Goal: Task Accomplishment & Management: Manage account settings

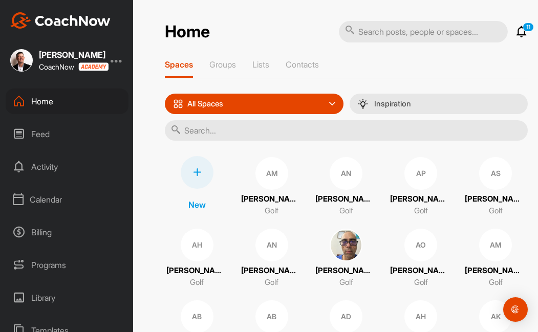
click at [49, 201] on div "Calendar" at bounding box center [67, 200] width 123 height 26
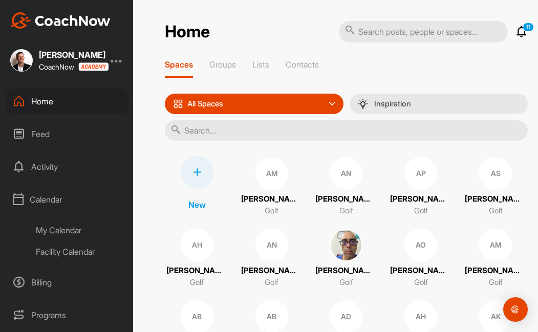
click at [73, 254] on div "Facility Calendar" at bounding box center [79, 251] width 100 height 21
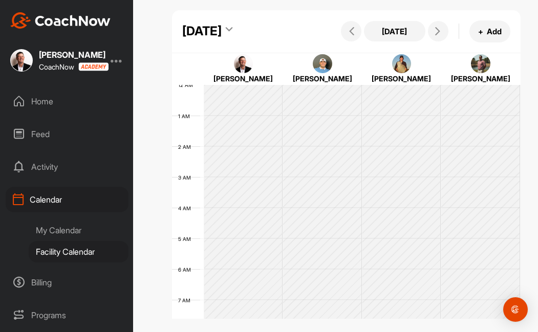
scroll to position [177, 0]
click at [322, 74] on img at bounding box center [322, 63] width 19 height 19
click at [397, 74] on img at bounding box center [401, 63] width 19 height 19
click at [60, 232] on div "My Calendar" at bounding box center [79, 230] width 100 height 21
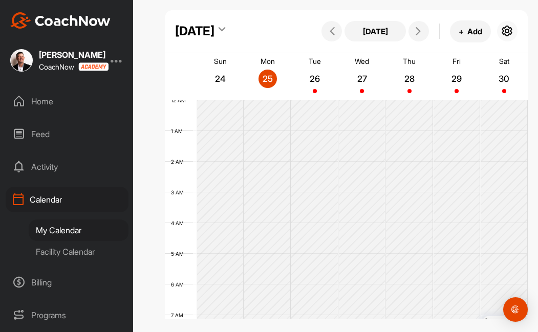
scroll to position [177, 0]
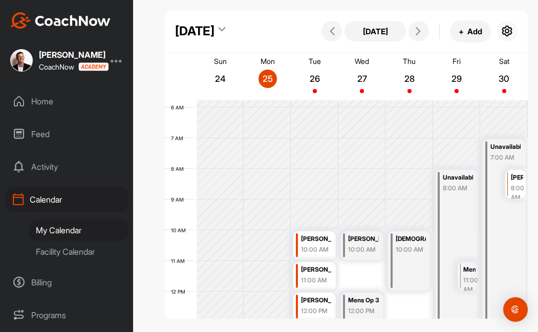
click at [507, 31] on icon "button" at bounding box center [507, 31] width 12 height 12
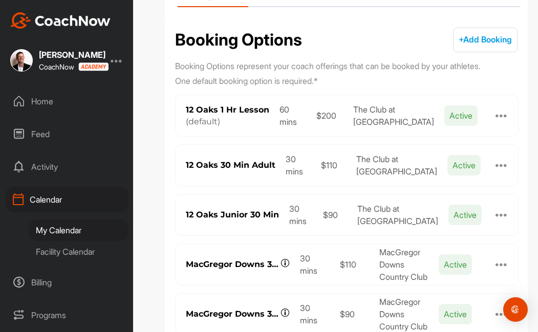
scroll to position [104, 0]
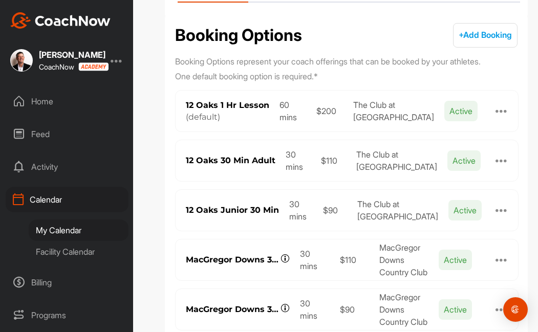
click at [501, 112] on div at bounding box center [501, 111] width 12 height 12
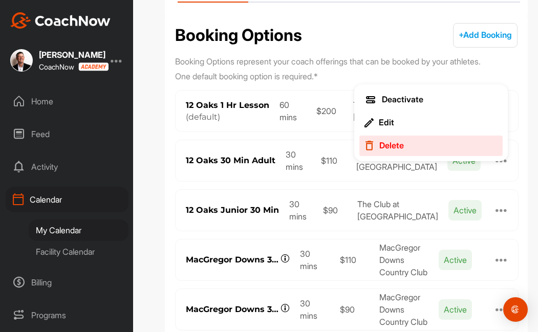
click at [394, 144] on div "Delete" at bounding box center [391, 145] width 25 height 11
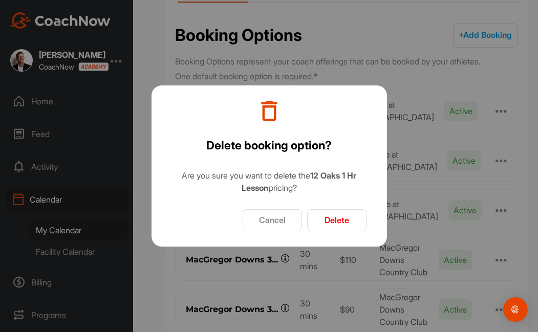
click at [331, 216] on button "Delete" at bounding box center [336, 220] width 59 height 22
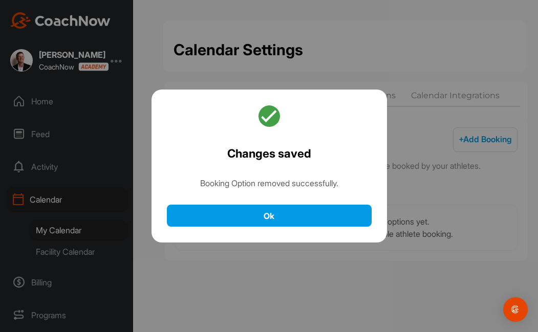
scroll to position [0, 0]
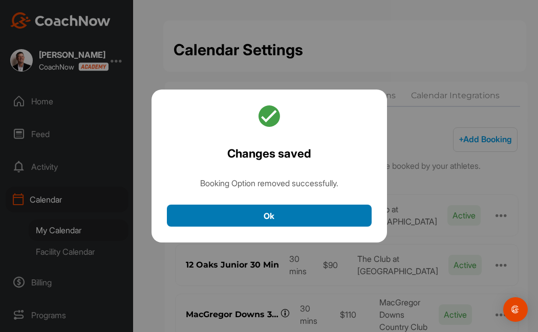
click at [334, 214] on button "Ok" at bounding box center [269, 216] width 205 height 22
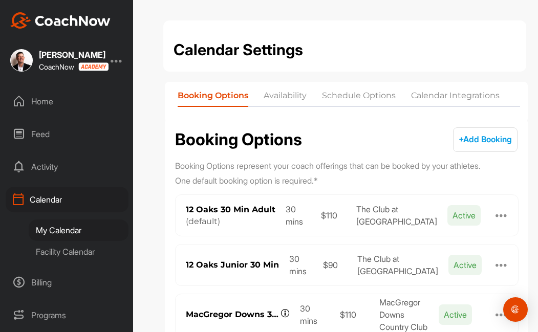
click at [504, 219] on div at bounding box center [501, 215] width 12 height 12
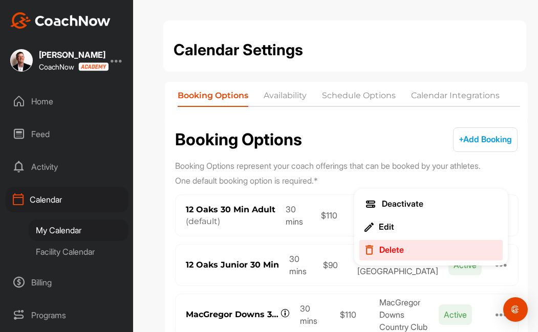
click at [397, 253] on div "Delete" at bounding box center [391, 250] width 25 height 11
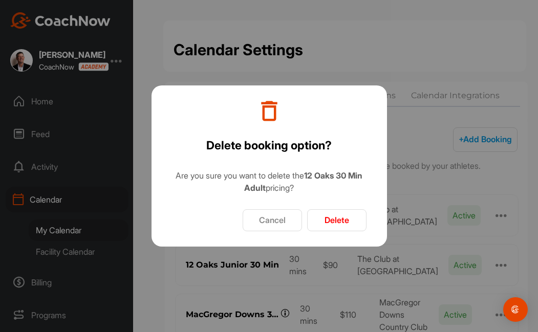
click at [341, 224] on button "Delete" at bounding box center [336, 220] width 59 height 22
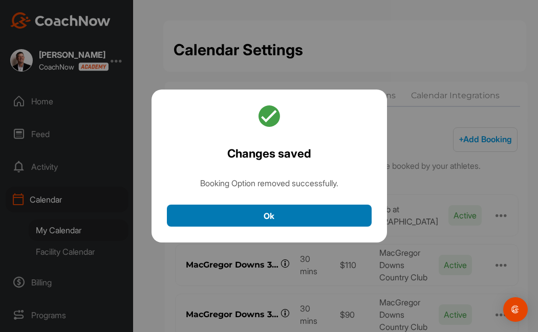
click at [321, 208] on button "Ok" at bounding box center [269, 216] width 205 height 22
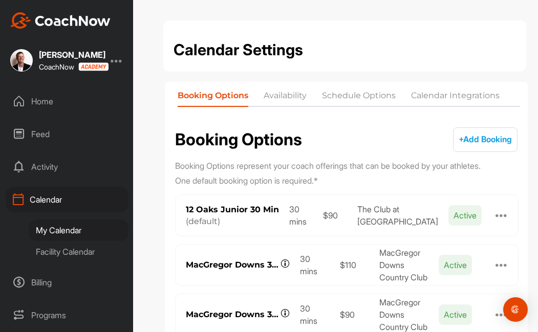
click at [505, 215] on div at bounding box center [501, 215] width 12 height 12
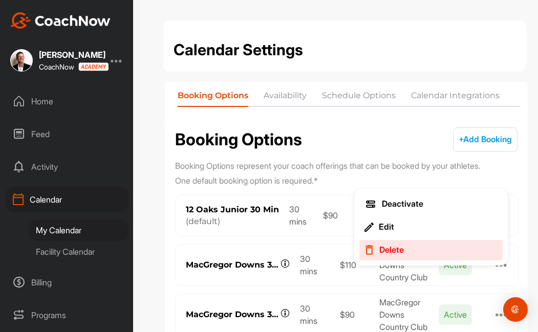
click at [386, 252] on div "Delete" at bounding box center [391, 250] width 25 height 11
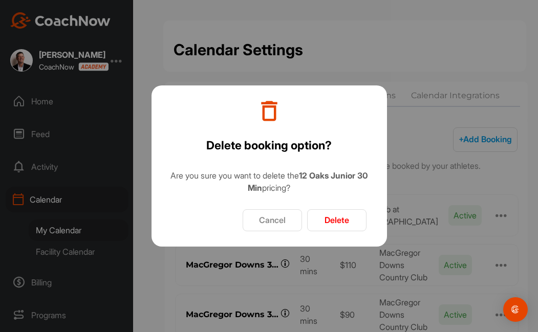
click at [348, 220] on button "Delete" at bounding box center [336, 220] width 59 height 22
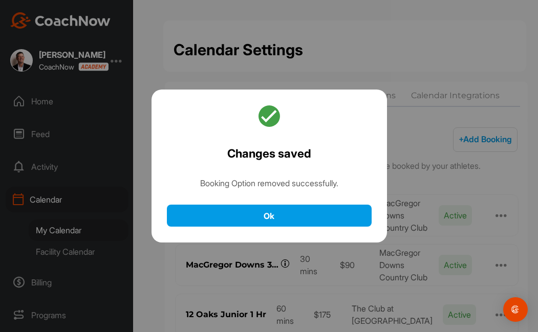
click at [348, 219] on button "Ok" at bounding box center [269, 216] width 205 height 22
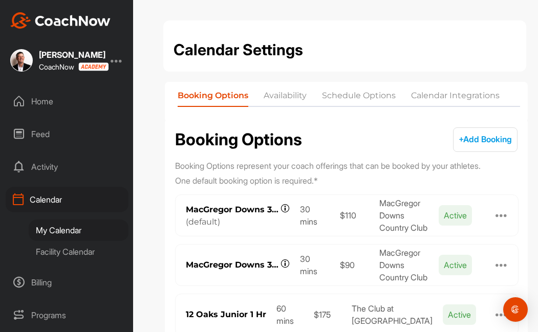
click at [500, 216] on div at bounding box center [501, 215] width 12 height 12
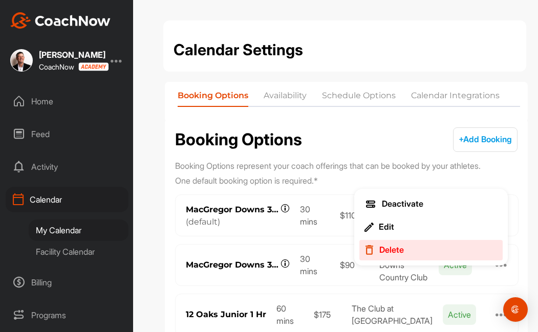
click at [383, 249] on div "Delete" at bounding box center [391, 250] width 25 height 11
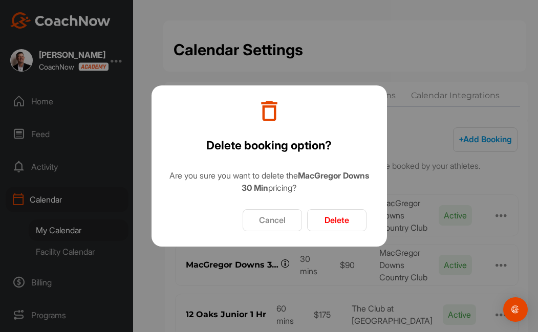
click at [340, 221] on button "Delete" at bounding box center [336, 220] width 59 height 22
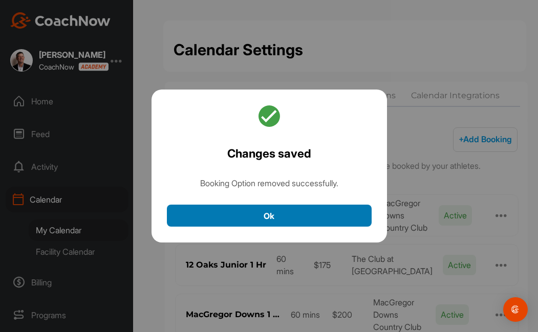
click at [325, 207] on button "Ok" at bounding box center [269, 216] width 205 height 22
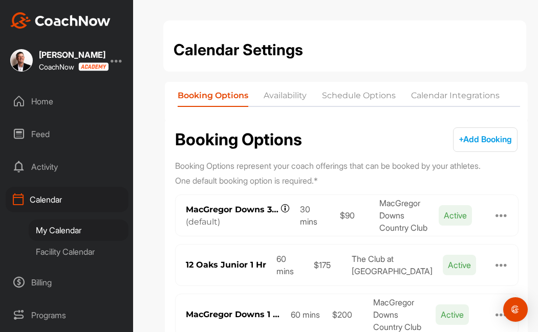
click at [504, 215] on div at bounding box center [501, 215] width 12 height 12
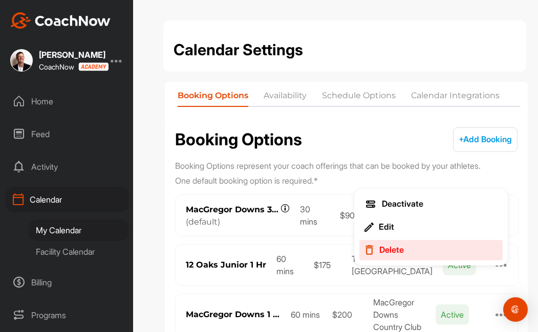
click at [424, 250] on button "Delete" at bounding box center [430, 250] width 143 height 20
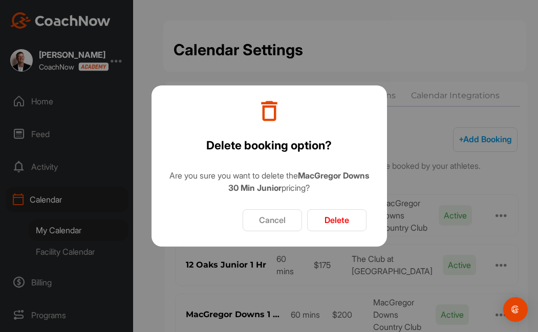
click at [347, 219] on button "Delete" at bounding box center [336, 220] width 59 height 22
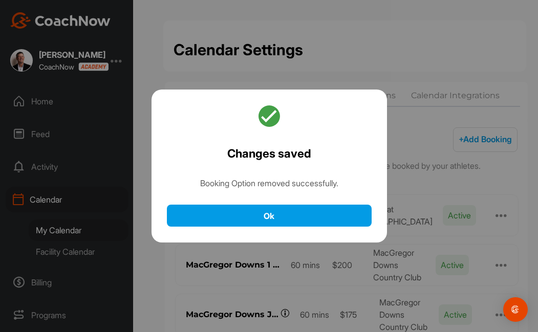
click at [337, 211] on button "Ok" at bounding box center [269, 216] width 205 height 22
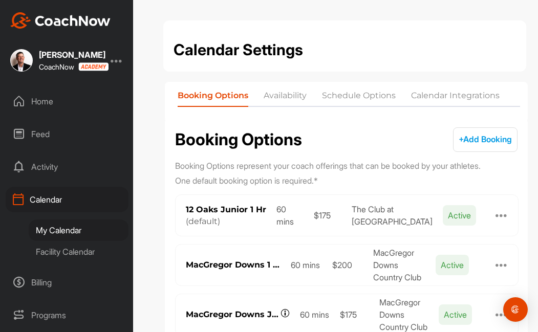
click at [498, 214] on div at bounding box center [501, 215] width 12 height 12
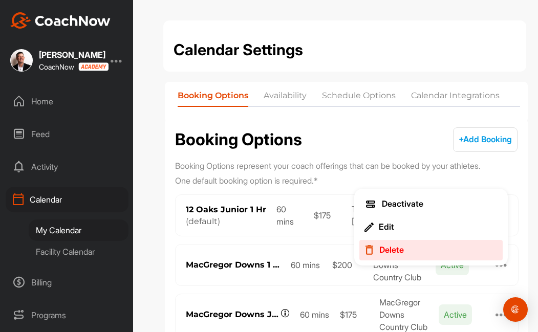
click at [398, 244] on button "Delete" at bounding box center [430, 250] width 143 height 20
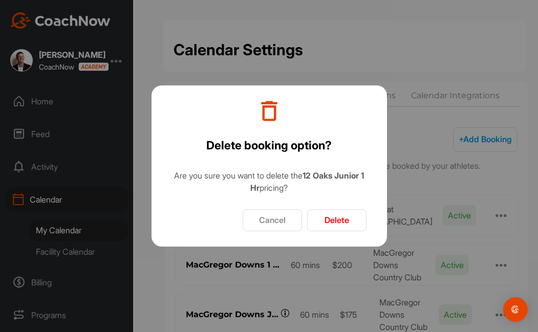
click at [341, 220] on button "Delete" at bounding box center [336, 220] width 59 height 22
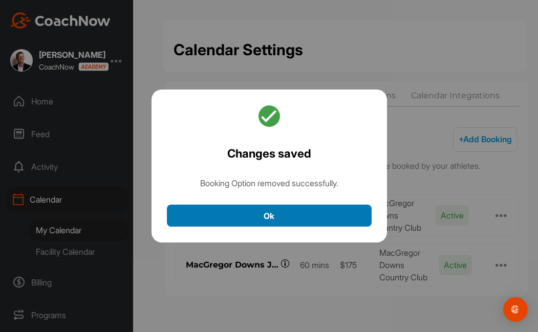
click at [340, 213] on button "Ok" at bounding box center [269, 216] width 205 height 22
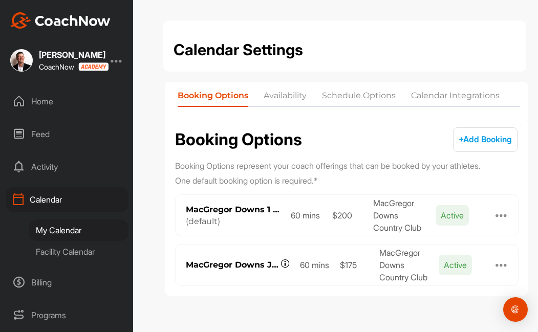
click at [504, 215] on div at bounding box center [501, 215] width 12 height 12
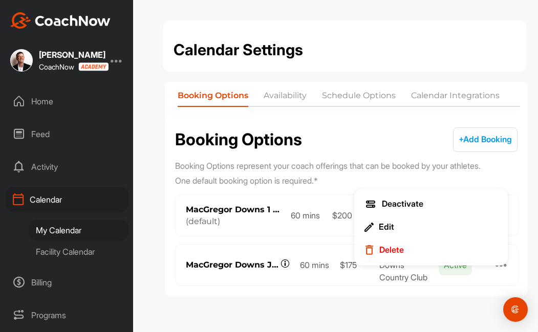
click at [398, 250] on div "Delete" at bounding box center [391, 250] width 25 height 11
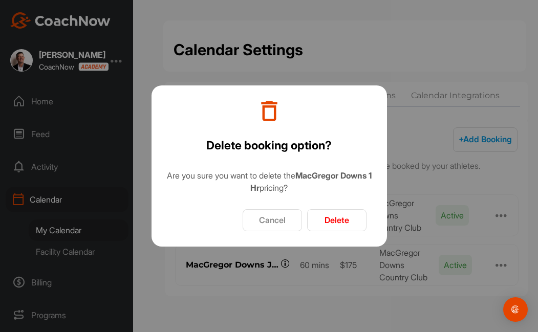
click at [330, 216] on button "Delete" at bounding box center [336, 220] width 59 height 22
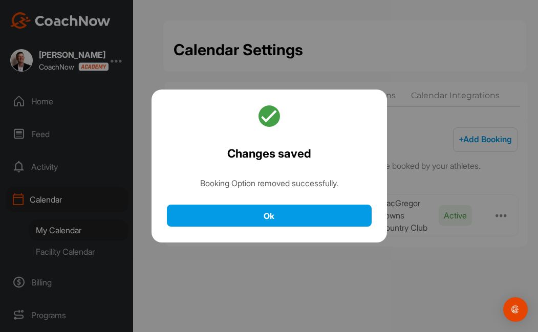
click at [330, 216] on button "Ok" at bounding box center [269, 216] width 205 height 22
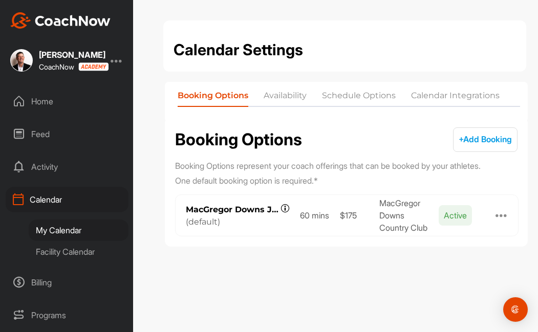
click at [499, 213] on div at bounding box center [501, 215] width 12 height 12
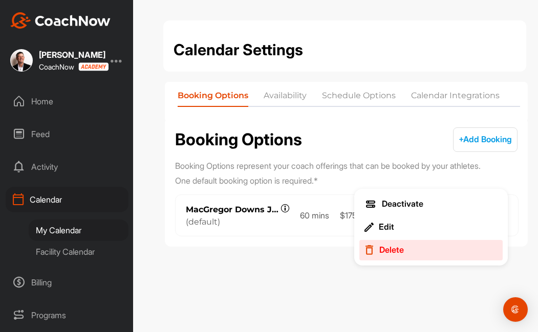
click at [400, 250] on div "Delete" at bounding box center [391, 250] width 25 height 11
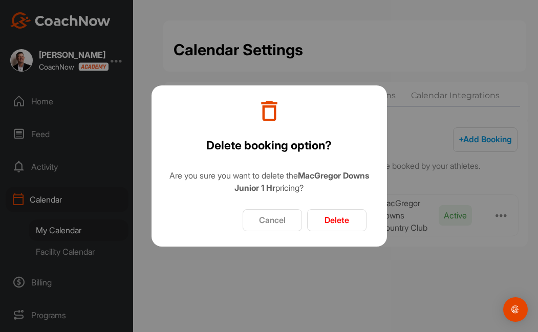
click at [346, 216] on button "Delete" at bounding box center [336, 220] width 59 height 22
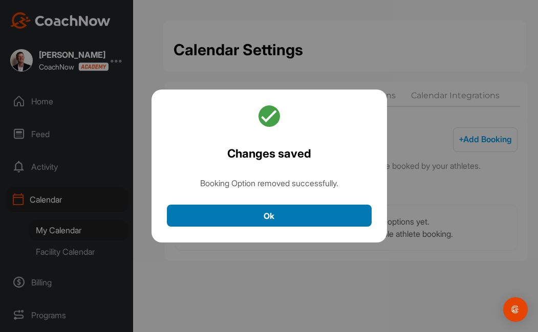
click at [342, 213] on button "Ok" at bounding box center [269, 216] width 205 height 22
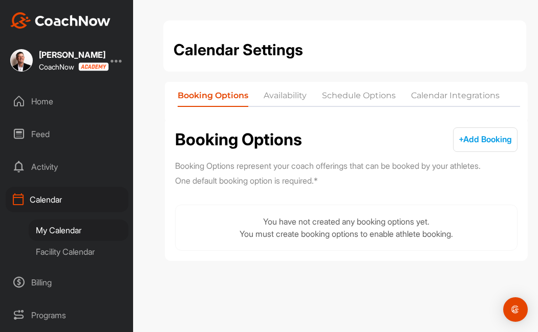
click at [476, 145] on button "+ Add Booking + Add" at bounding box center [485, 139] width 64 height 25
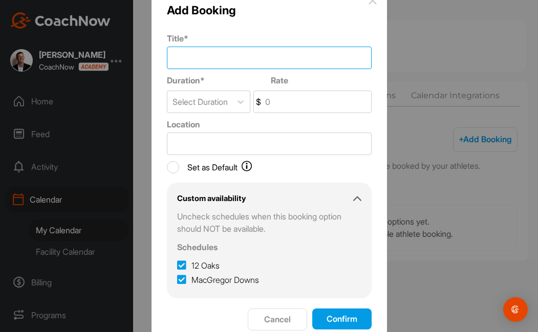
click at [200, 60] on input "Title *" at bounding box center [269, 58] width 205 height 23
type input "1 Hr Private Lesson"
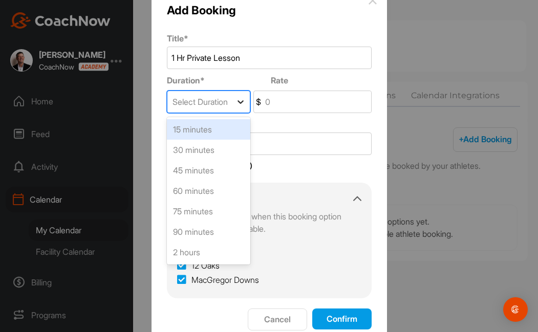
click at [239, 99] on icon at bounding box center [240, 102] width 10 height 10
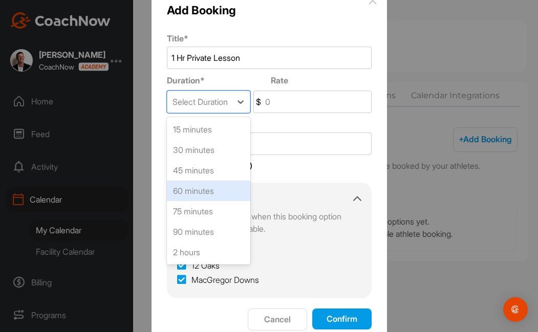
click at [215, 190] on div "60 minutes" at bounding box center [208, 191] width 83 height 20
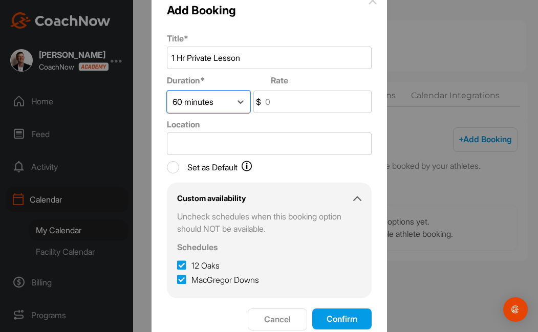
click at [280, 97] on input "Rate" at bounding box center [317, 101] width 108 height 21
type input "200"
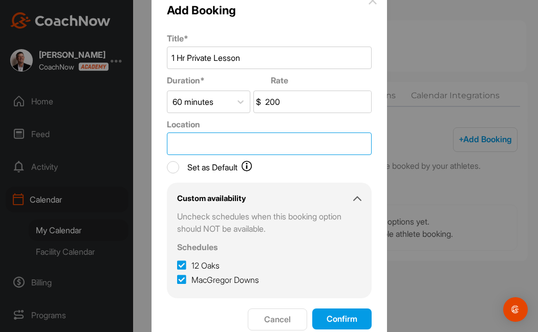
click at [251, 148] on input "Location" at bounding box center [269, 144] width 205 height 23
type input "The Club at [GEOGRAPHIC_DATA]"
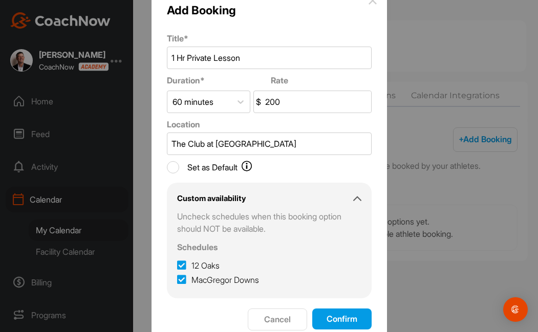
click at [177, 165] on input "Set as Default" at bounding box center [173, 167] width 12 height 12
checkbox input "false"
click at [297, 100] on input "200" at bounding box center [317, 101] width 108 height 21
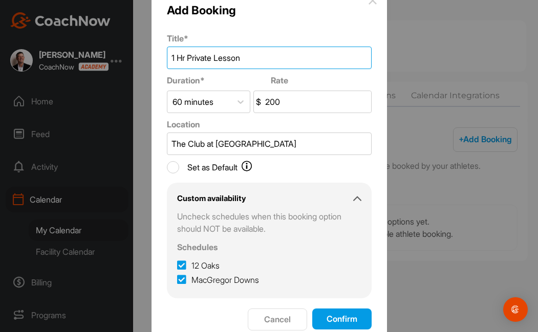
click at [187, 57] on input "1 Hr Private Lesson" at bounding box center [269, 58] width 205 height 23
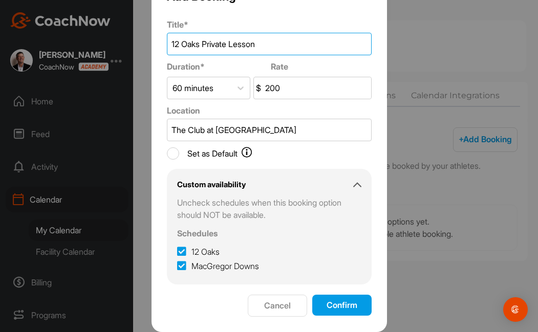
scroll to position [14, 0]
type input "12 Oaks Private Lesson"
click at [351, 306] on button "Confirm" at bounding box center [341, 305] width 59 height 21
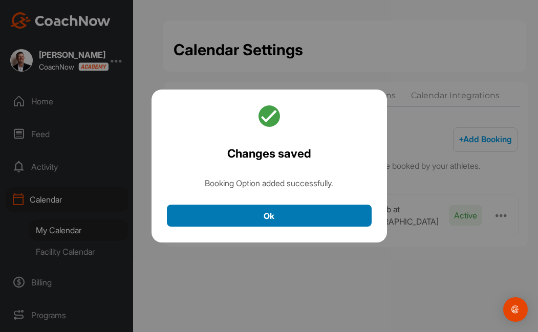
click at [303, 207] on button "Ok" at bounding box center [269, 216] width 205 height 22
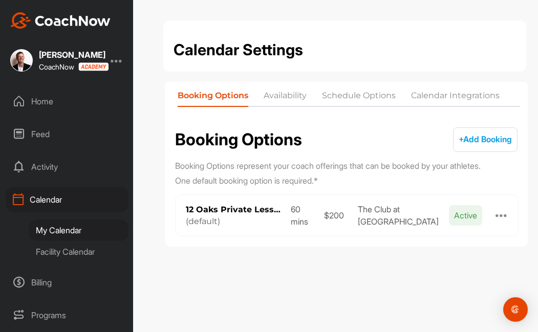
click at [490, 137] on span "+ Add Booking" at bounding box center [485, 139] width 53 height 10
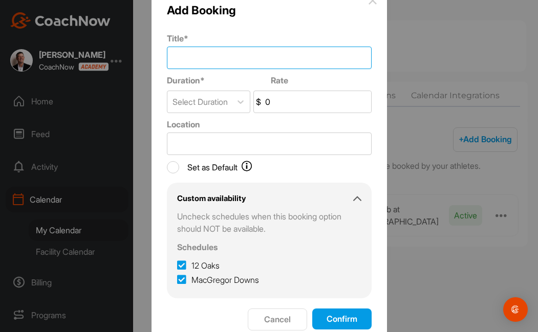
click at [233, 56] on input "Title *" at bounding box center [269, 58] width 205 height 23
type input "M"
type input "Macgreggor Downs Private Lesson"
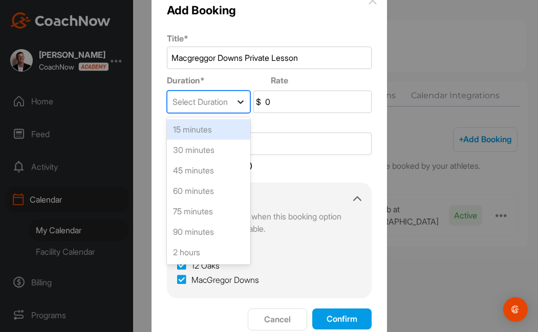
click at [238, 97] on icon at bounding box center [240, 102] width 10 height 10
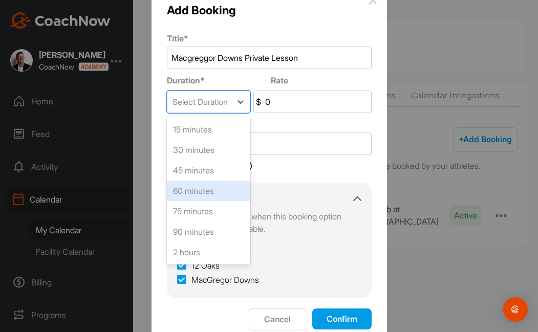
click at [215, 190] on div "60 minutes" at bounding box center [208, 191] width 83 height 20
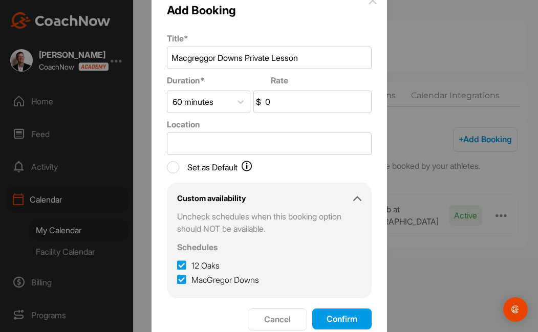
click at [280, 95] on input "0" at bounding box center [317, 101] width 108 height 21
type input "200"
click at [251, 150] on input "Location" at bounding box center [269, 144] width 205 height 23
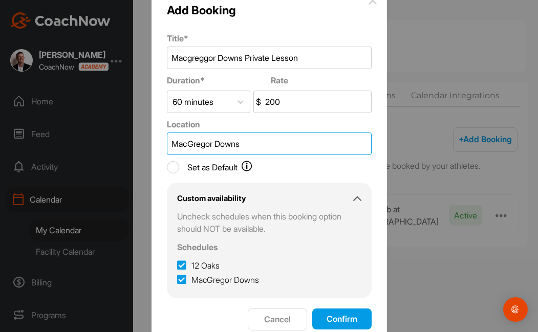
type input "MacGregor Downs"
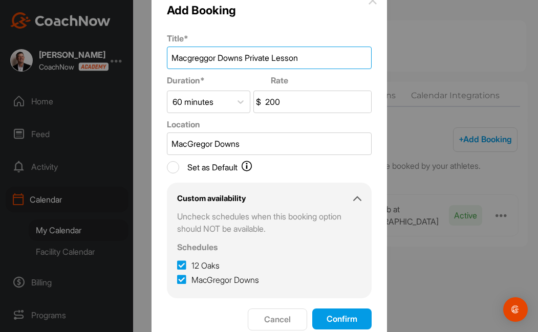
click at [194, 59] on input "Macgreggor Downs Private Lesson" at bounding box center [269, 58] width 205 height 23
click at [213, 58] on input "MacGreggor Downs Private Lesson" at bounding box center [269, 58] width 205 height 23
type input "MacGregor Downs Private Lesson"
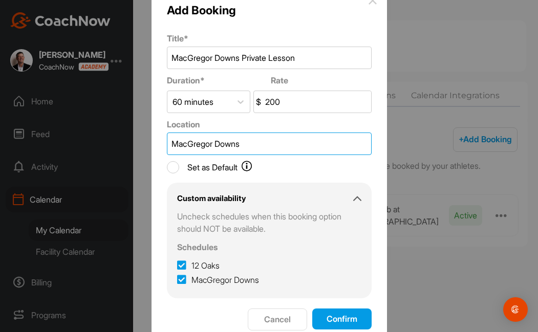
click at [267, 139] on input "MacGregor Downs" at bounding box center [269, 144] width 205 height 23
type input "MacGregor Downs Country Club"
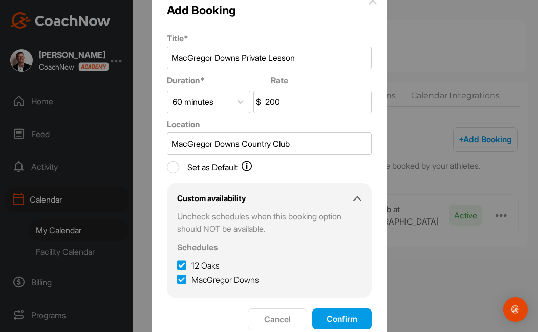
click at [341, 316] on button "Confirm" at bounding box center [341, 319] width 59 height 21
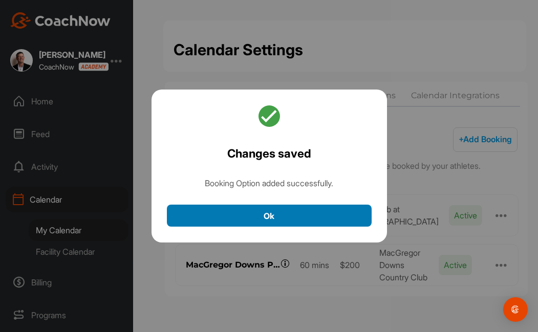
click at [308, 213] on button "Ok" at bounding box center [269, 216] width 205 height 22
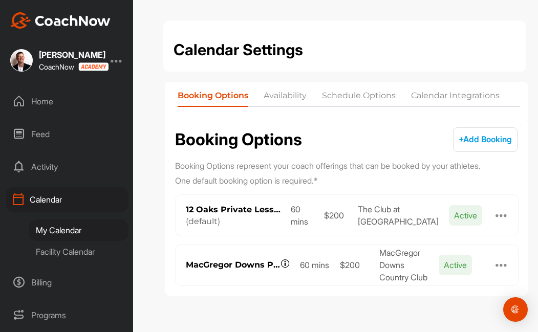
click at [500, 215] on div at bounding box center [501, 215] width 12 height 12
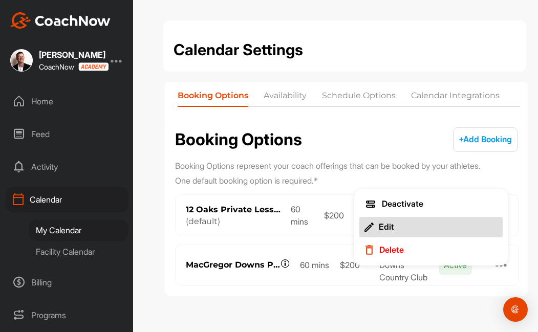
click at [385, 228] on div "Edit" at bounding box center [386, 227] width 15 height 11
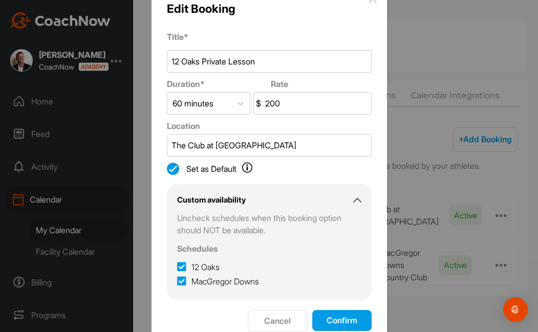
click at [181, 277] on icon at bounding box center [181, 281] width 9 height 10
click at [181, 277] on input "MacGregor Downs" at bounding box center [180, 278] width 7 height 7
checkbox input "false"
click at [352, 315] on button "Confirm" at bounding box center [341, 320] width 59 height 21
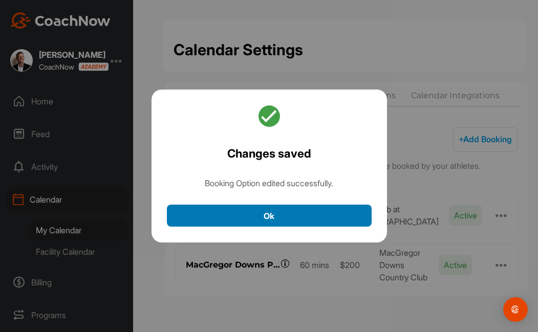
click at [328, 215] on button "Ok" at bounding box center [269, 216] width 205 height 22
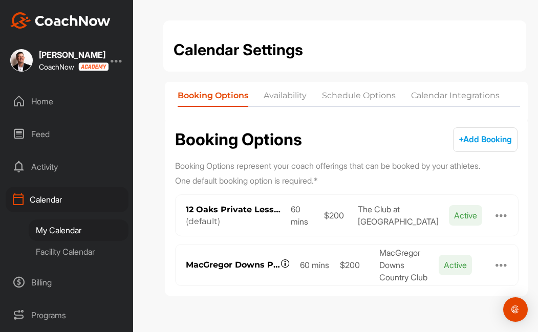
click at [501, 268] on div at bounding box center [501, 265] width 12 height 12
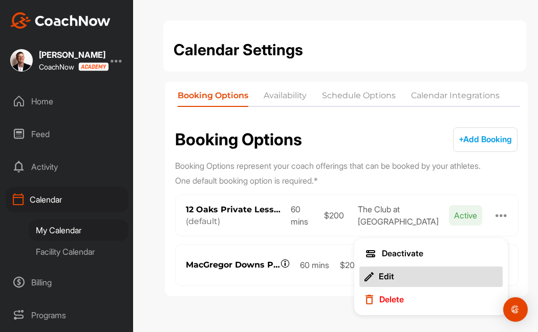
click at [382, 277] on div "Edit" at bounding box center [386, 276] width 15 height 11
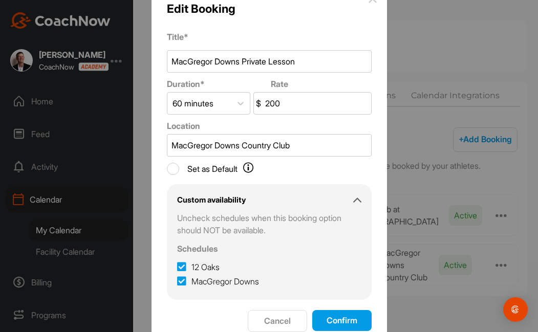
click at [182, 266] on icon at bounding box center [181, 267] width 9 height 10
click at [182, 266] on input "12 Oaks" at bounding box center [180, 264] width 7 height 7
checkbox input "false"
click at [348, 317] on button "Confirm" at bounding box center [341, 320] width 59 height 21
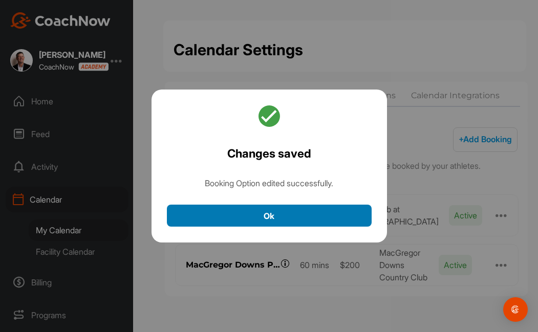
click at [323, 214] on button "Ok" at bounding box center [269, 216] width 205 height 22
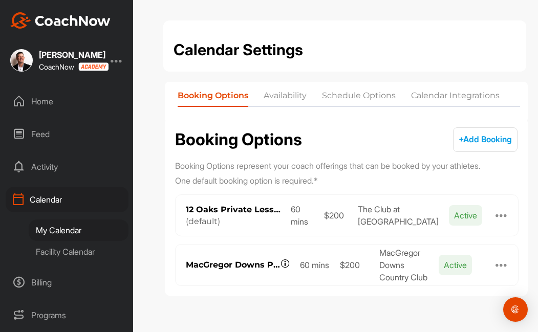
click at [503, 218] on div at bounding box center [501, 215] width 12 height 12
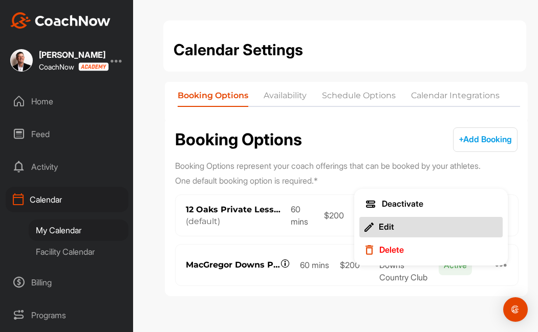
click at [387, 230] on div "Edit" at bounding box center [386, 227] width 15 height 11
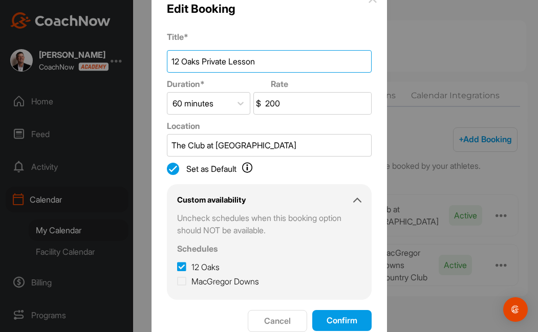
click at [231, 62] on input "12 Oaks Private Lesson" at bounding box center [269, 61] width 205 height 23
type input "12 Oaks Adult Lesson"
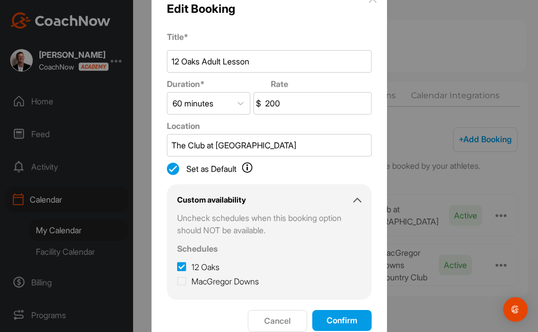
click at [341, 319] on button "Confirm" at bounding box center [341, 320] width 59 height 21
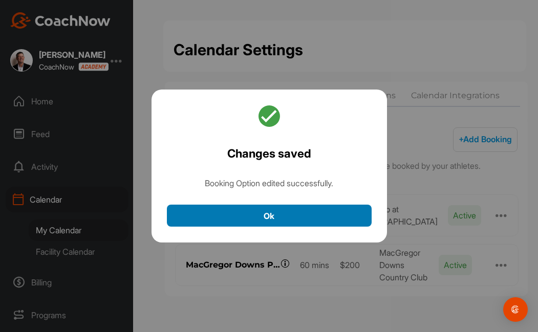
click at [307, 212] on button "Ok" at bounding box center [269, 216] width 205 height 22
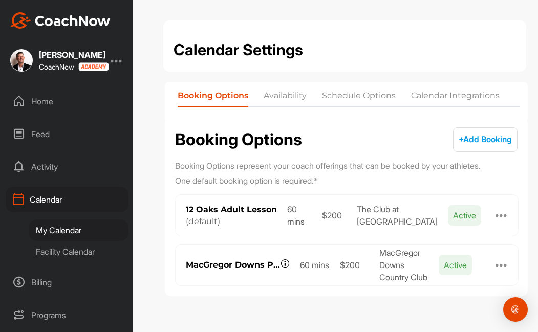
click at [499, 261] on div at bounding box center [501, 265] width 12 height 12
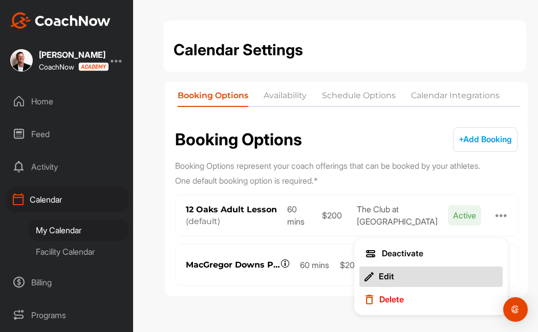
click at [384, 276] on div "Edit" at bounding box center [386, 276] width 15 height 11
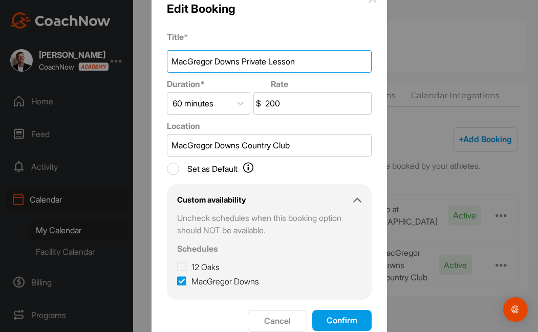
drag, startPoint x: 271, startPoint y: 61, endPoint x: 245, endPoint y: 59, distance: 25.7
click at [245, 59] on input "MacGregor Downs Private Lesson" at bounding box center [269, 61] width 205 height 23
type input "MacGregor Downs Adult Lesson"
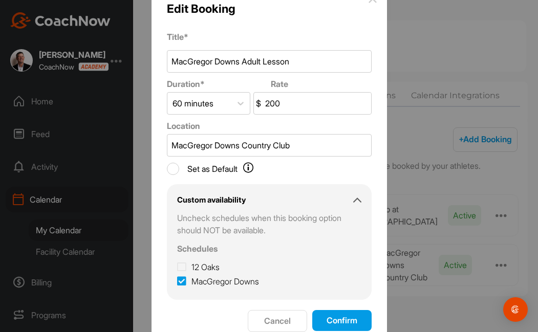
click at [344, 321] on button "Confirm" at bounding box center [341, 320] width 59 height 21
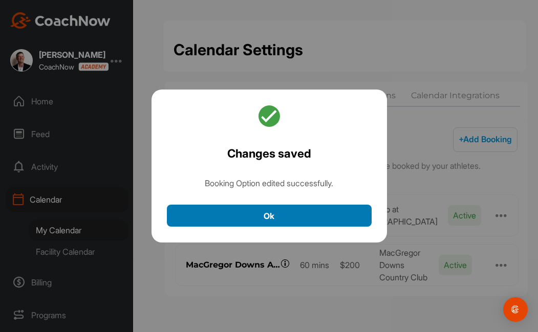
click at [323, 207] on button "Ok" at bounding box center [269, 216] width 205 height 22
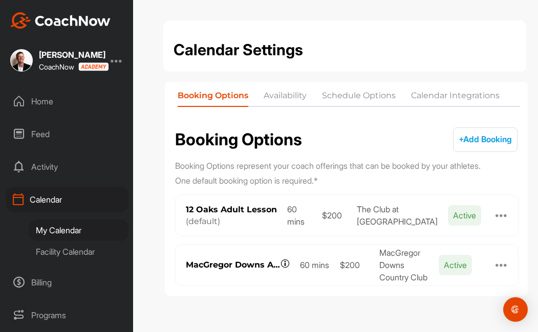
click at [479, 139] on span "+ Add Booking" at bounding box center [485, 139] width 53 height 10
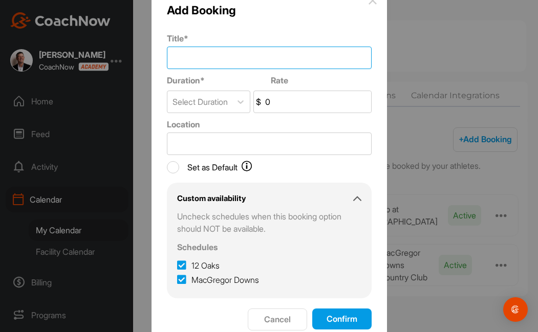
click at [248, 59] on input "Title *" at bounding box center [269, 58] width 205 height 23
type input "12 Oaks Jr."
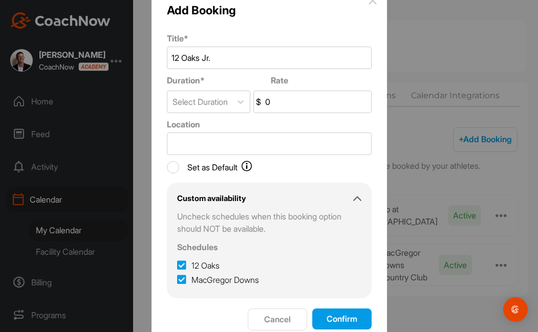
click at [294, 103] on input "0" at bounding box center [317, 101] width 108 height 21
type input "175"
click at [265, 139] on input "Location" at bounding box center [269, 144] width 205 height 23
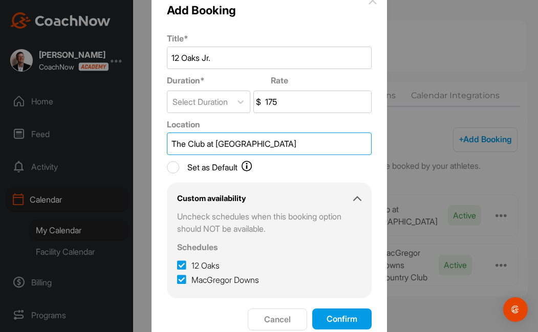
type input "The Club at [GEOGRAPHIC_DATA]"
click at [181, 279] on icon at bounding box center [181, 280] width 9 height 10
click at [181, 279] on input "MacGregor Downs" at bounding box center [180, 277] width 7 height 7
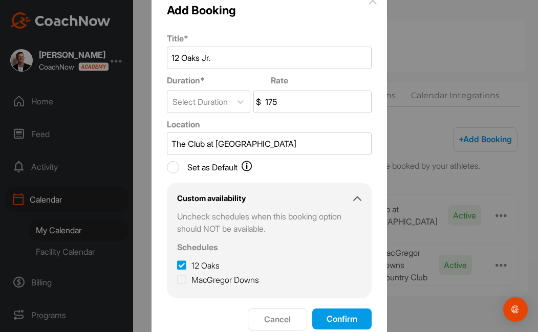
checkbox input "false"
click at [345, 317] on button "Confirm" at bounding box center [341, 319] width 59 height 21
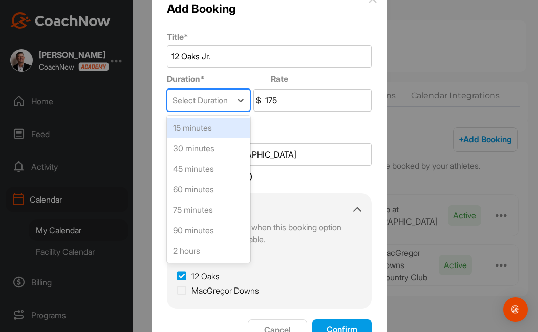
click at [230, 100] on div "Select Duration" at bounding box center [199, 100] width 64 height 21
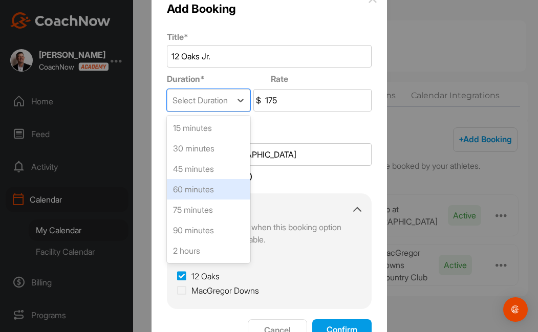
click at [224, 187] on div "60 minutes" at bounding box center [208, 189] width 83 height 20
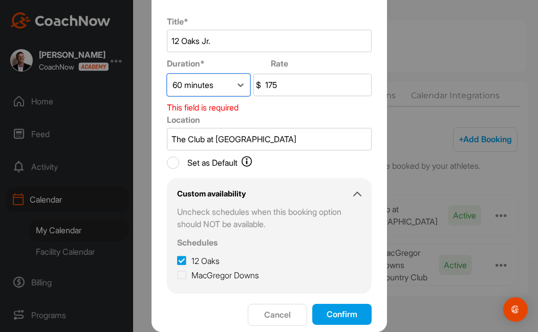
scroll to position [15, 0]
click at [337, 313] on button "Confirm" at bounding box center [341, 314] width 59 height 21
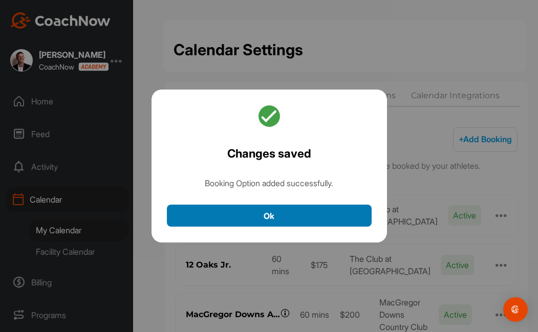
click at [314, 207] on button "Ok" at bounding box center [269, 216] width 205 height 22
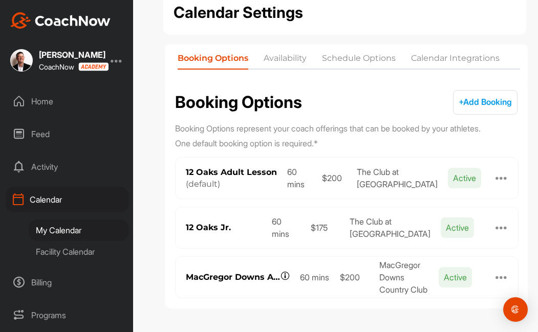
scroll to position [37, 0]
click at [504, 228] on div at bounding box center [501, 228] width 12 height 12
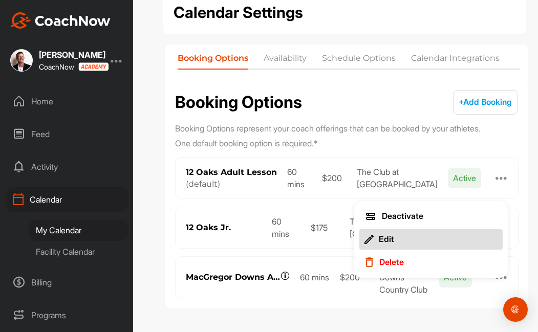
click at [372, 241] on img at bounding box center [368, 239] width 9 height 9
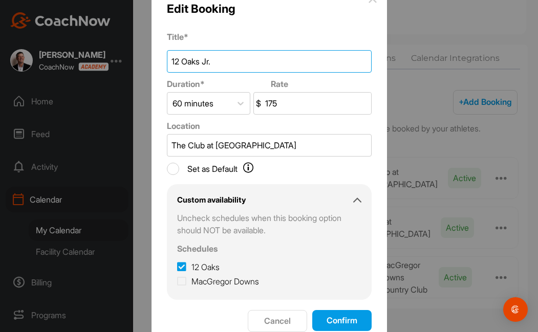
click at [253, 67] on input "12 Oaks Jr." at bounding box center [269, 61] width 205 height 23
type input "12 Oaks Jr. [GEOGRAPHIC_DATA]"
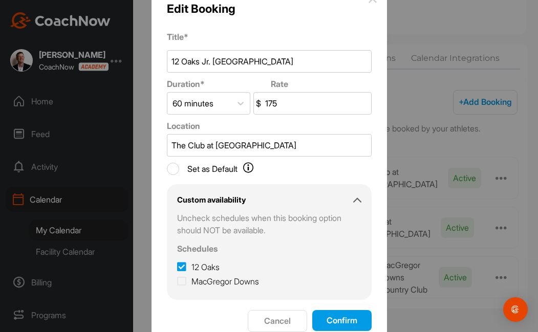
click at [347, 319] on button "Confirm" at bounding box center [341, 320] width 59 height 21
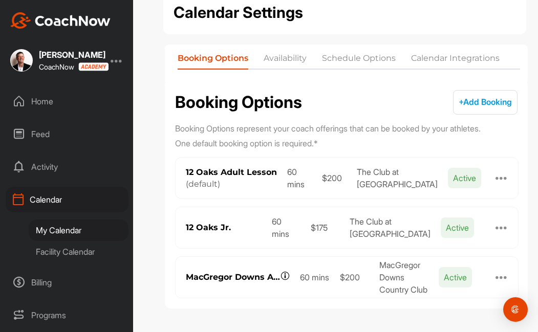
scroll to position [0, 0]
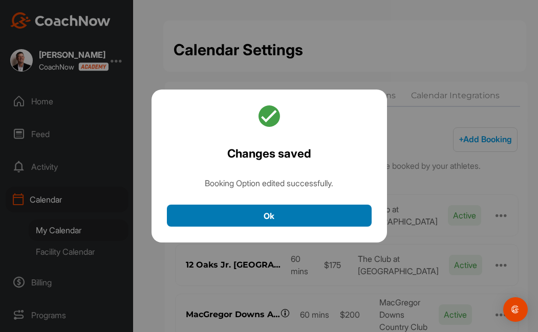
click at [334, 207] on button "Ok" at bounding box center [269, 216] width 205 height 22
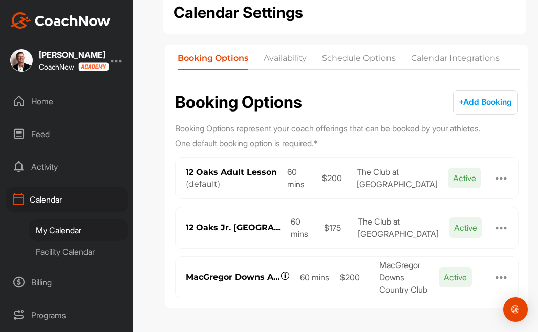
scroll to position [37, 0]
click at [484, 102] on span "+ Add Booking" at bounding box center [485, 102] width 53 height 10
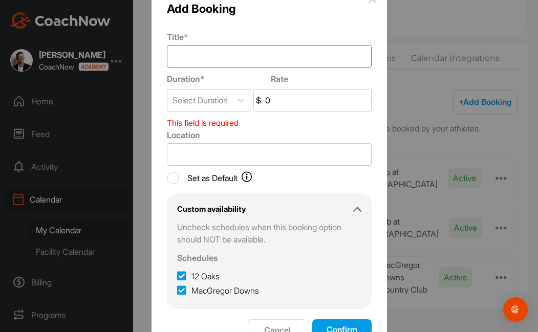
click at [280, 60] on input "Title *" at bounding box center [269, 56] width 205 height 23
type input "[PERSON_NAME] [PERSON_NAME] Jr. [GEOGRAPHIC_DATA]"
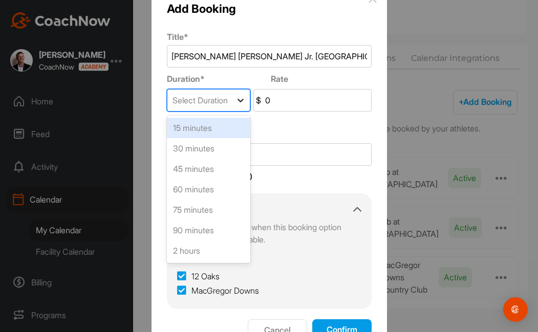
click at [235, 97] on icon at bounding box center [240, 100] width 10 height 10
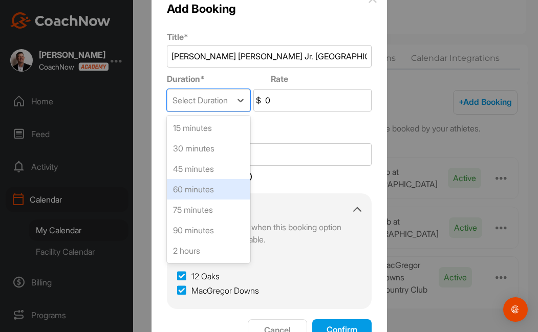
click at [215, 187] on div "60 minutes" at bounding box center [208, 189] width 83 height 20
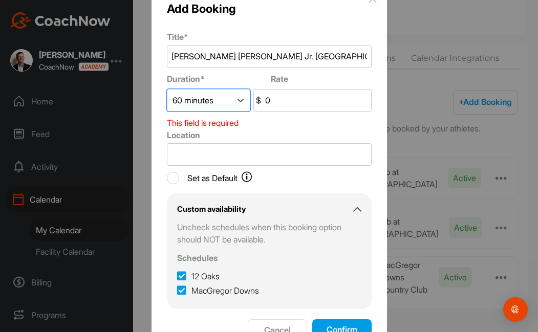
click at [289, 97] on input "0" at bounding box center [317, 100] width 108 height 21
click at [289, 100] on input "0" at bounding box center [317, 100] width 108 height 21
type input "175"
click at [195, 277] on label "12 Oaks" at bounding box center [198, 276] width 42 height 12
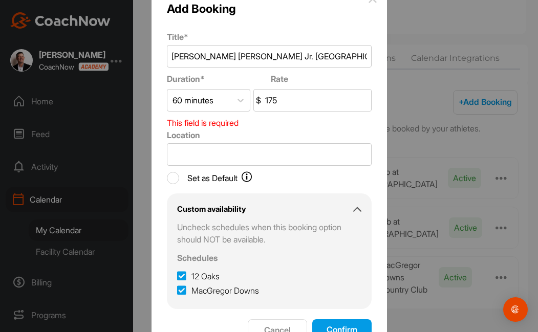
click at [184, 277] on input "12 Oaks" at bounding box center [180, 273] width 7 height 7
checkbox input "false"
click at [350, 330] on button "Confirm" at bounding box center [341, 329] width 59 height 21
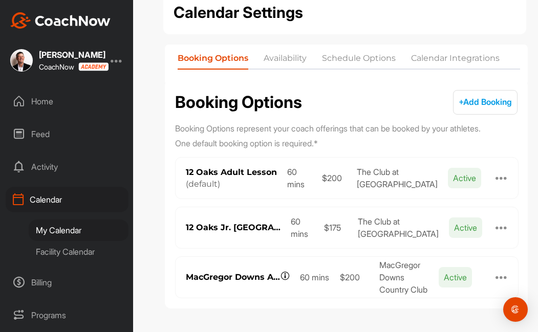
scroll to position [0, 0]
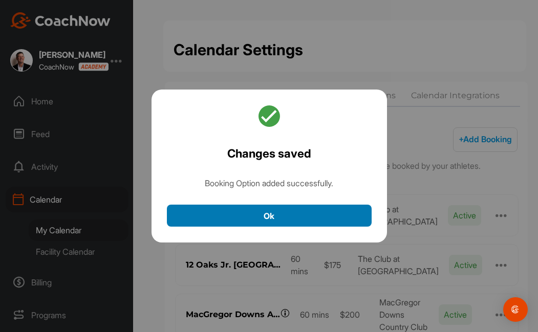
click at [315, 219] on button "Ok" at bounding box center [269, 216] width 205 height 22
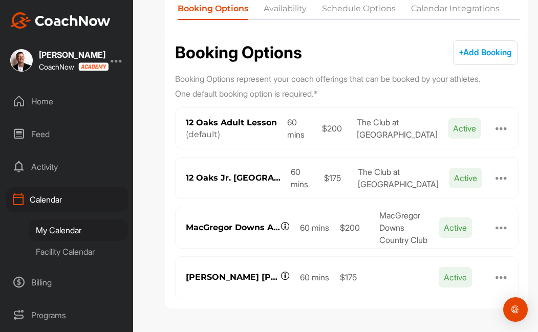
scroll to position [87, 0]
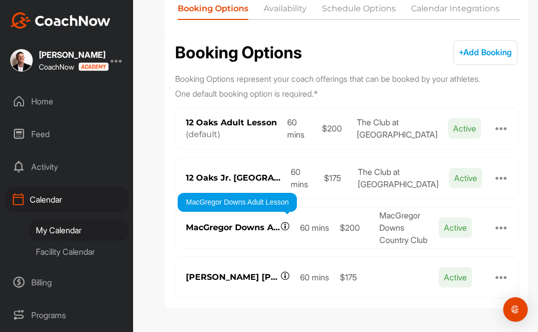
click at [286, 224] on icon at bounding box center [284, 226] width 9 height 9
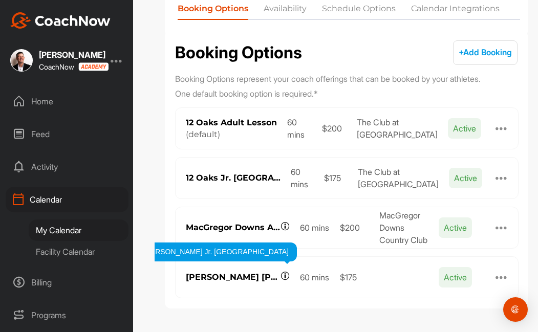
click at [285, 274] on icon at bounding box center [284, 275] width 9 height 9
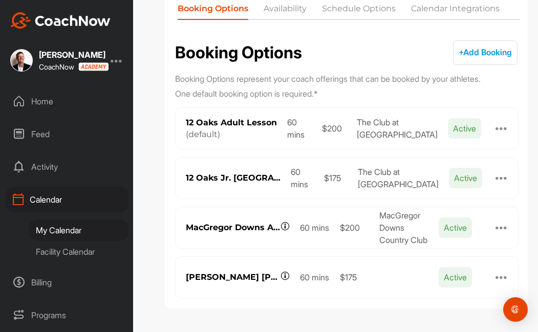
click at [479, 59] on button "+ Add Booking + Add" at bounding box center [485, 52] width 64 height 25
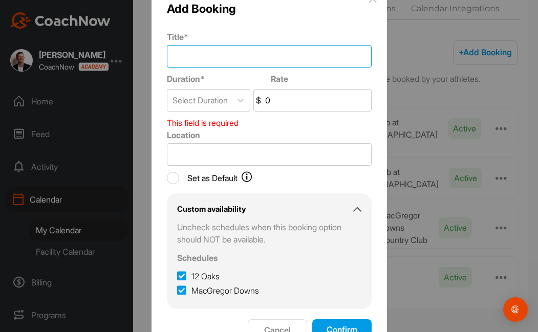
click at [266, 51] on input "Title *" at bounding box center [269, 56] width 205 height 23
type input "25% Off 1 Lesson Special"
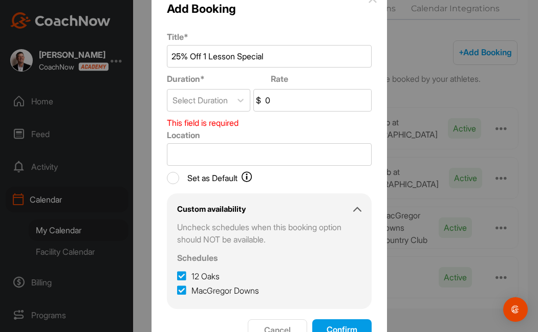
click at [307, 94] on input "0" at bounding box center [317, 100] width 108 height 21
type input "150"
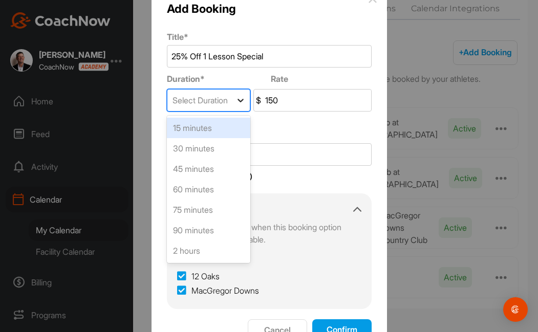
click at [231, 99] on div at bounding box center [240, 100] width 18 height 18
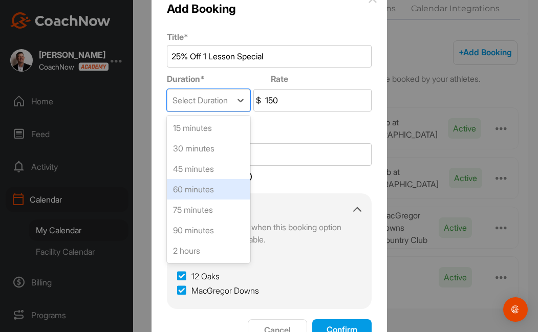
click at [212, 185] on div "60 minutes" at bounding box center [208, 189] width 83 height 20
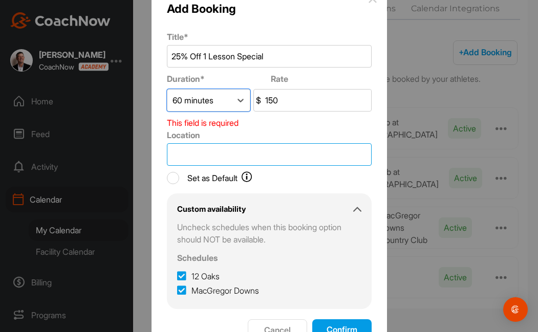
click at [265, 146] on input "Location" at bounding box center [269, 154] width 205 height 23
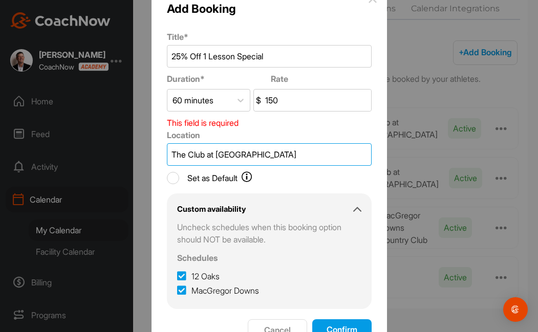
type input "The Club at [GEOGRAPHIC_DATA]"
click at [183, 292] on icon at bounding box center [181, 291] width 9 height 10
click at [183, 291] on input "MacGregor Downs" at bounding box center [180, 288] width 7 height 7
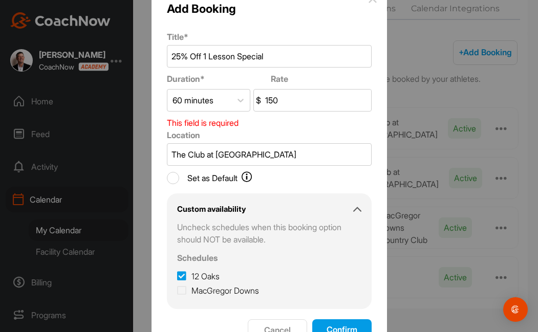
checkbox input "false"
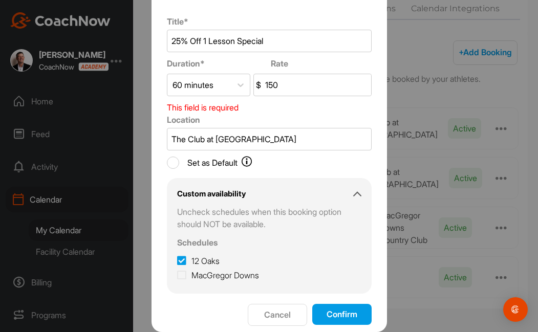
scroll to position [15, 0]
click at [348, 313] on button "Confirm" at bounding box center [341, 314] width 59 height 21
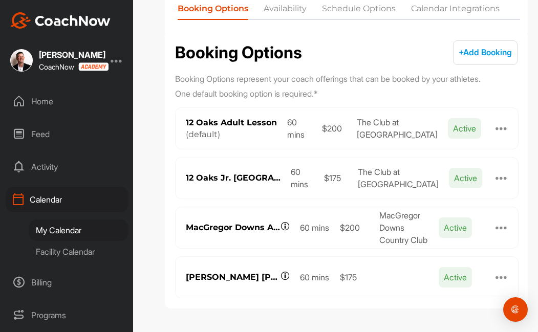
scroll to position [0, 0]
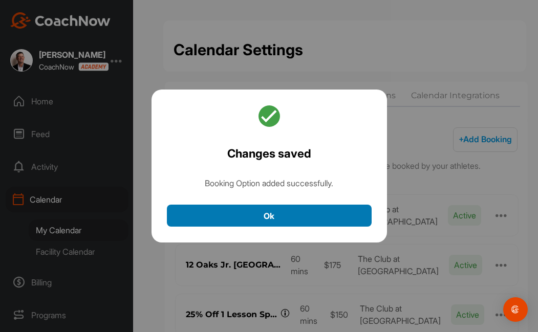
click at [301, 220] on button "Ok" at bounding box center [269, 216] width 205 height 22
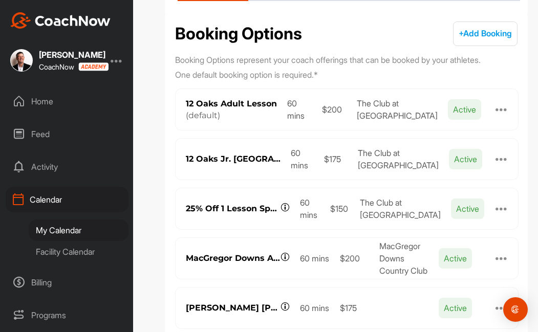
scroll to position [108, 0]
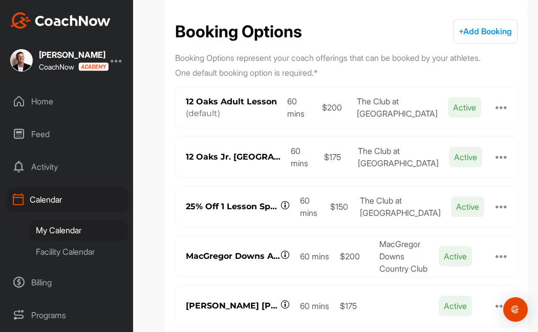
click at [481, 27] on span "+ Add Booking" at bounding box center [485, 31] width 53 height 10
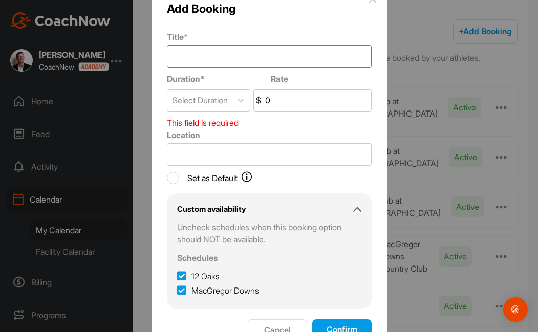
click at [281, 53] on input "Title *" at bounding box center [269, 56] width 205 height 23
type input "25% Off 1 Lesson Special"
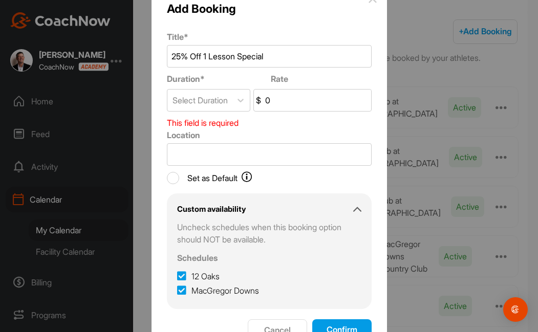
click at [294, 96] on input "0" at bounding box center [317, 100] width 108 height 21
type input "0"
type input "150"
click at [242, 101] on icon at bounding box center [240, 100] width 10 height 10
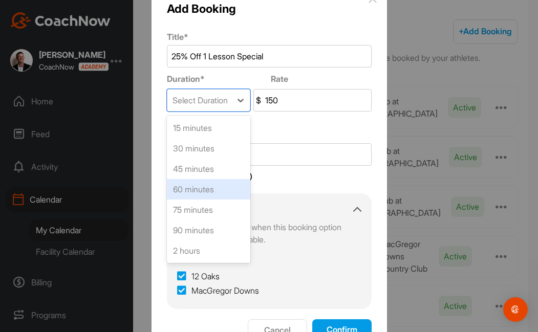
click at [211, 184] on div "60 minutes" at bounding box center [208, 189] width 83 height 20
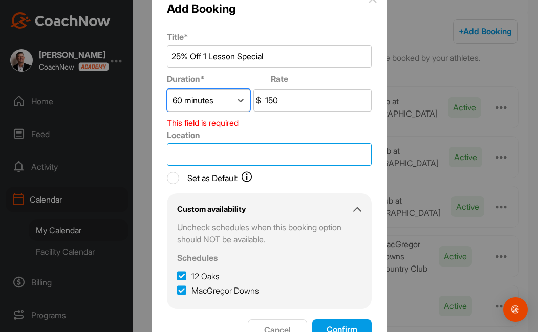
click at [207, 149] on input "Location" at bounding box center [269, 154] width 205 height 23
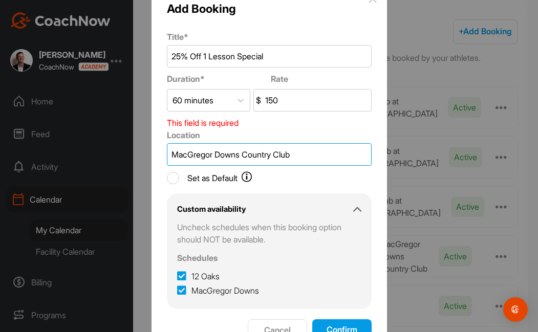
type input "MacGregor Downs Country Club"
click at [183, 277] on icon at bounding box center [181, 276] width 9 height 10
click at [183, 277] on input "12 Oaks" at bounding box center [180, 273] width 7 height 7
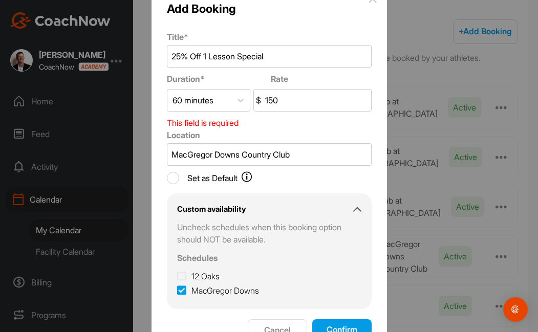
checkbox input "false"
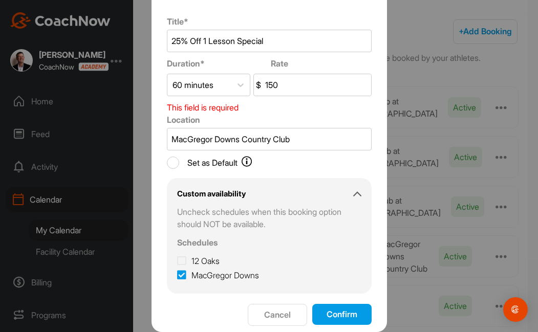
scroll to position [15, 0]
click at [327, 309] on button "Confirm" at bounding box center [341, 314] width 59 height 21
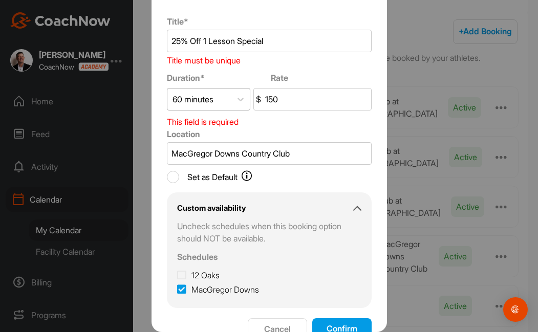
click at [228, 106] on div "60 minutes" at bounding box center [199, 99] width 64 height 21
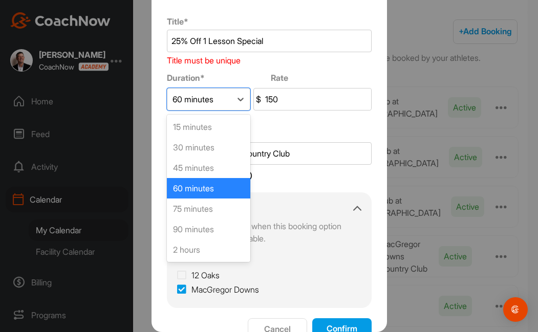
click at [216, 187] on div "60 minutes" at bounding box center [208, 188] width 83 height 20
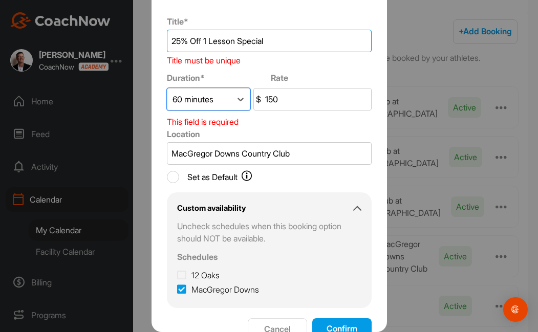
click at [279, 43] on input "25% Off 1 Lesson Special" at bounding box center [269, 41] width 205 height 23
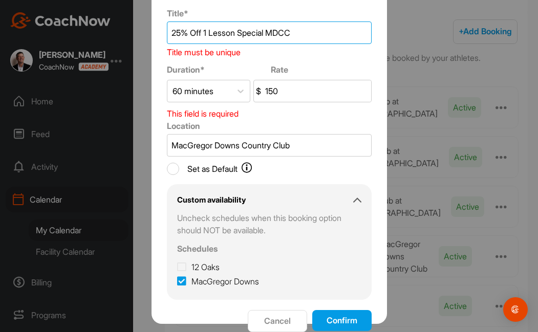
scroll to position [23, 0]
type input "25% Off 1 Lesson Special MDCC"
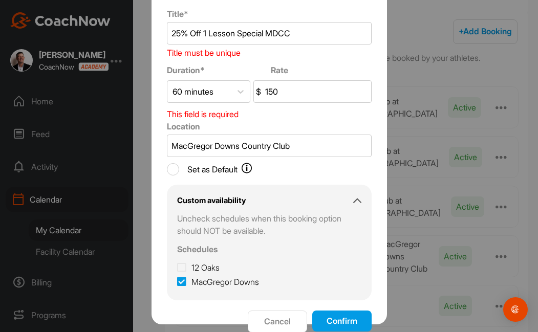
click at [336, 318] on button "Confirm" at bounding box center [341, 321] width 59 height 21
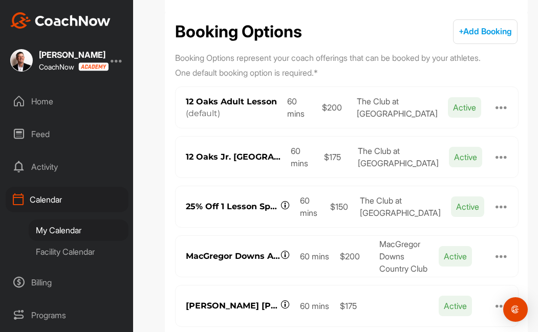
scroll to position [0, 0]
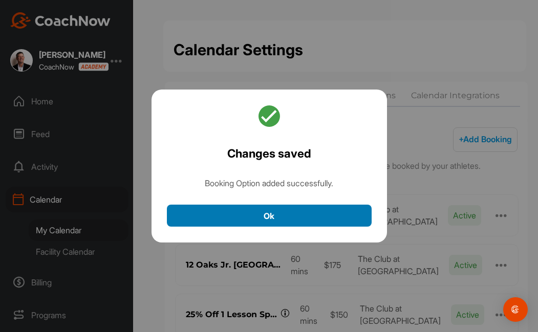
click at [298, 218] on button "Ok" at bounding box center [269, 216] width 205 height 22
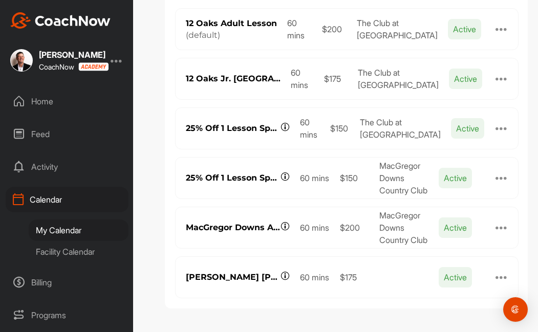
scroll to position [186, 0]
click at [503, 278] on div at bounding box center [501, 277] width 12 height 12
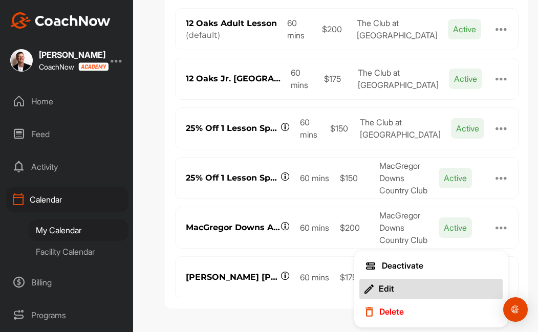
click at [382, 288] on div "Edit" at bounding box center [386, 288] width 15 height 11
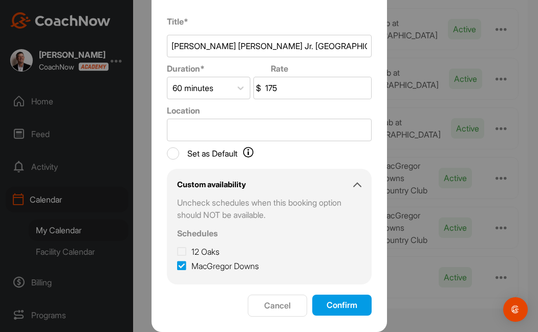
scroll to position [15, 0]
click at [230, 122] on input "Location" at bounding box center [269, 130] width 205 height 23
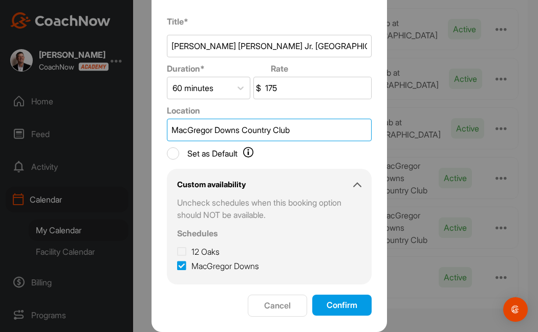
type input "MacGregor Downs Country Club"
click at [336, 313] on button "Confirm" at bounding box center [341, 305] width 59 height 21
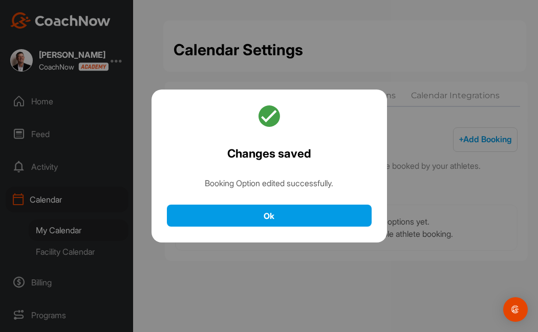
scroll to position [0, 0]
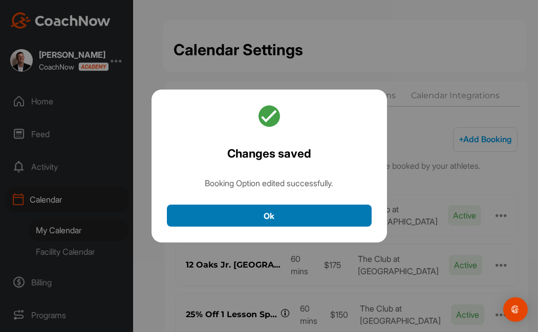
click at [312, 212] on button "Ok" at bounding box center [269, 216] width 205 height 22
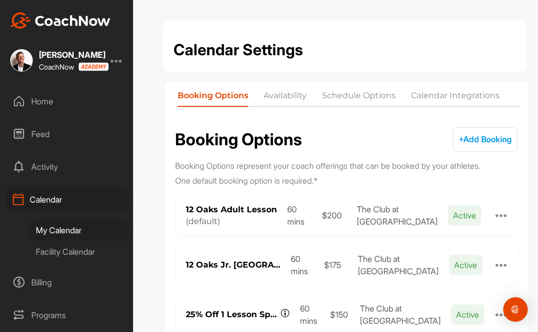
click at [288, 90] on li "Availability" at bounding box center [285, 98] width 43 height 16
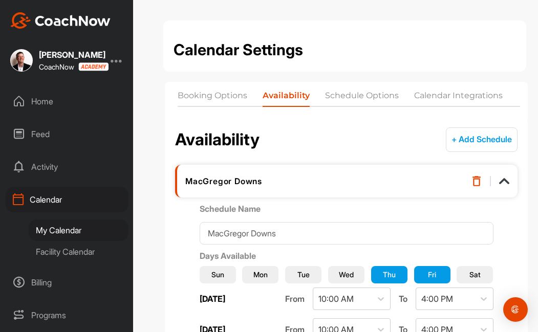
click at [339, 92] on li "Schedule Options" at bounding box center [362, 98] width 74 height 16
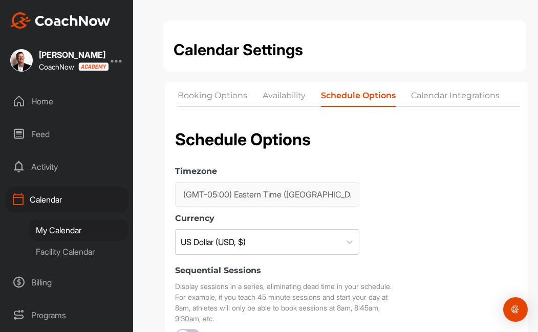
click at [433, 95] on li "Calendar Integrations" at bounding box center [455, 98] width 89 height 16
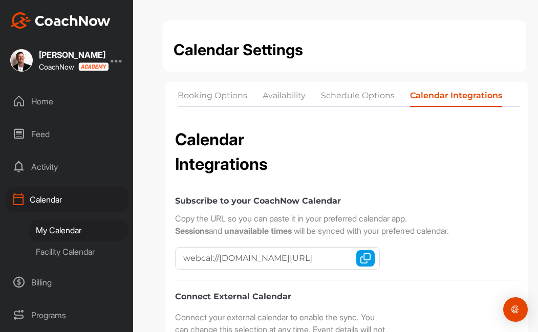
click at [225, 97] on li "Booking Options" at bounding box center [213, 98] width 70 height 16
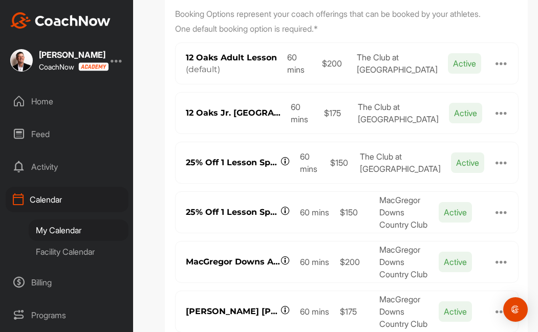
scroll to position [153, 0]
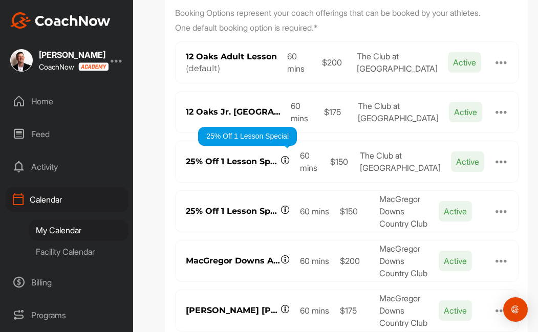
click at [285, 161] on icon at bounding box center [284, 160] width 9 height 9
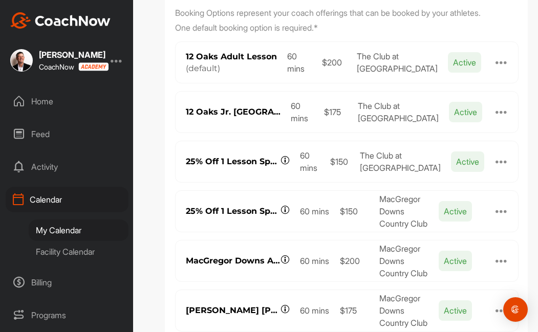
click at [503, 161] on div at bounding box center [501, 162] width 12 height 12
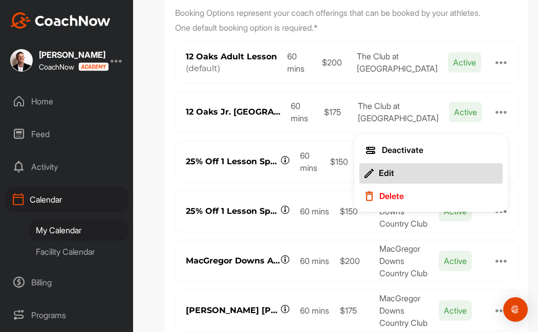
click at [386, 172] on div "Edit" at bounding box center [386, 173] width 15 height 11
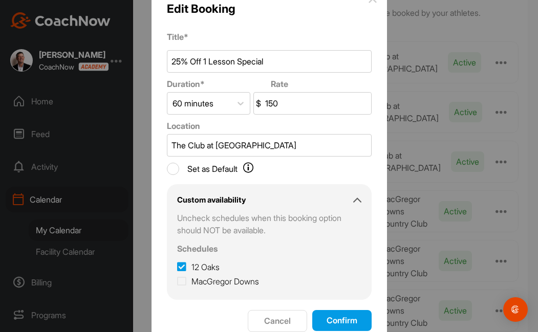
click at [334, 323] on button "Confirm" at bounding box center [341, 320] width 59 height 21
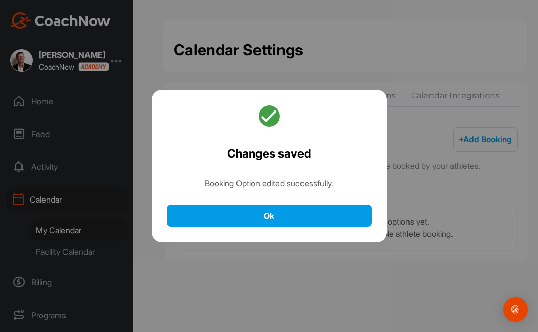
scroll to position [0, 0]
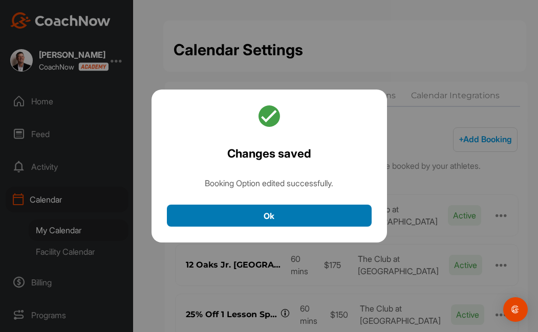
click at [301, 207] on button "Ok" at bounding box center [269, 216] width 205 height 22
